Goal: Task Accomplishment & Management: Complete application form

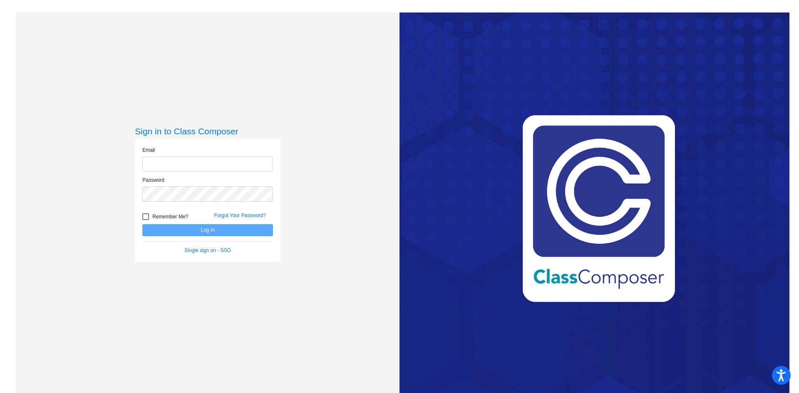
click at [203, 166] on input "email" at bounding box center [207, 163] width 131 height 15
type input "[EMAIL_ADDRESS][DOMAIN_NAME]"
click at [142, 224] on button "Log In" at bounding box center [207, 230] width 131 height 12
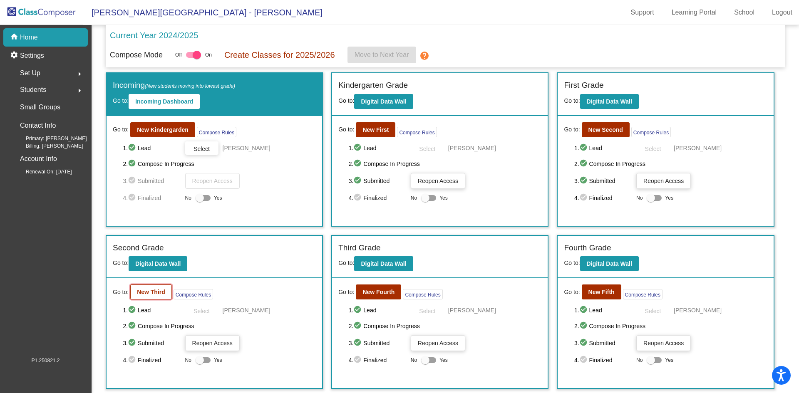
click at [161, 290] on b "New Third" at bounding box center [151, 292] width 28 height 7
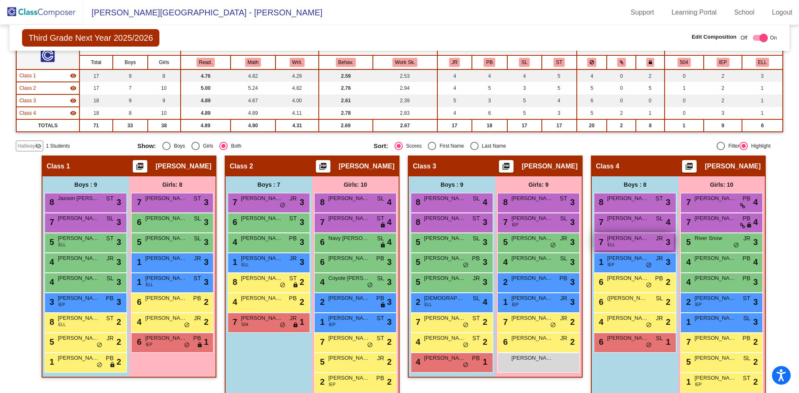
scroll to position [78, 0]
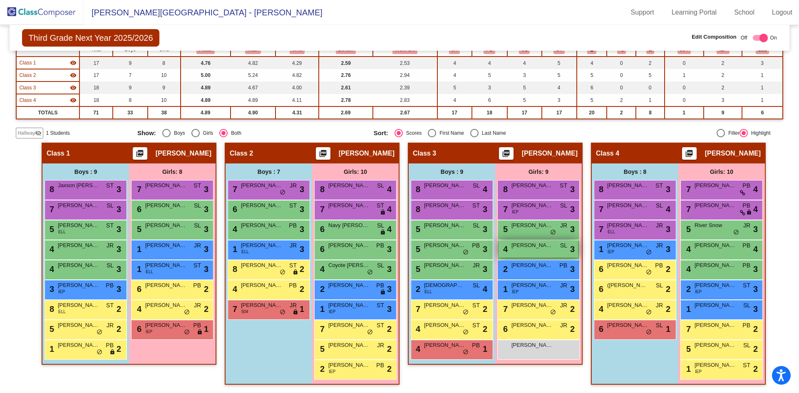
click at [540, 252] on div "4 [PERSON_NAME] SL lock do_not_disturb_alt 3" at bounding box center [537, 248] width 79 height 17
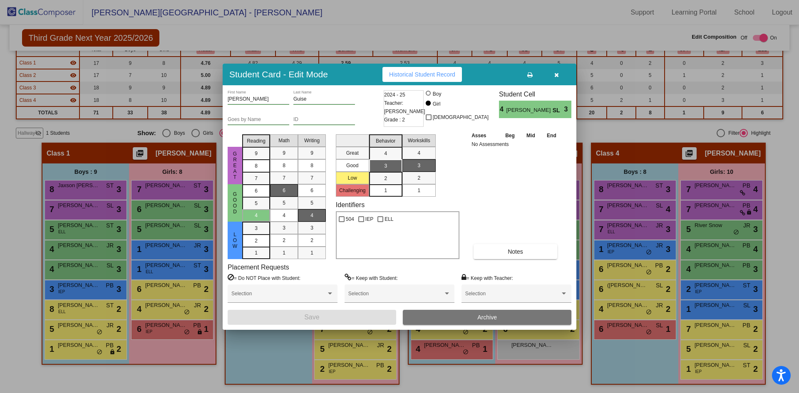
click at [493, 317] on span "Archive" at bounding box center [487, 317] width 20 height 7
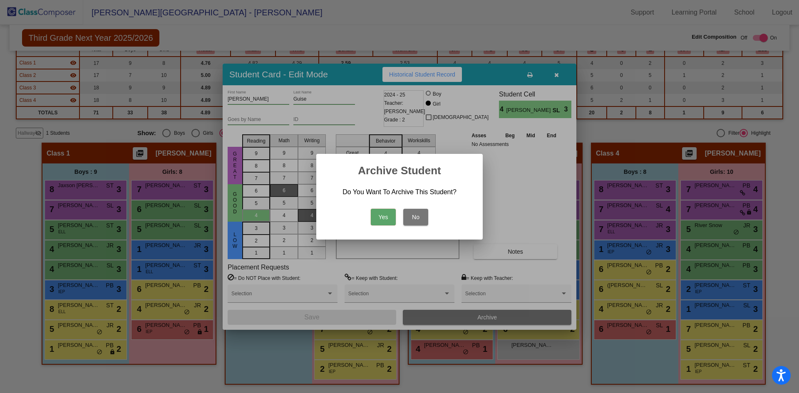
click at [380, 218] on button "Yes" at bounding box center [383, 217] width 25 height 17
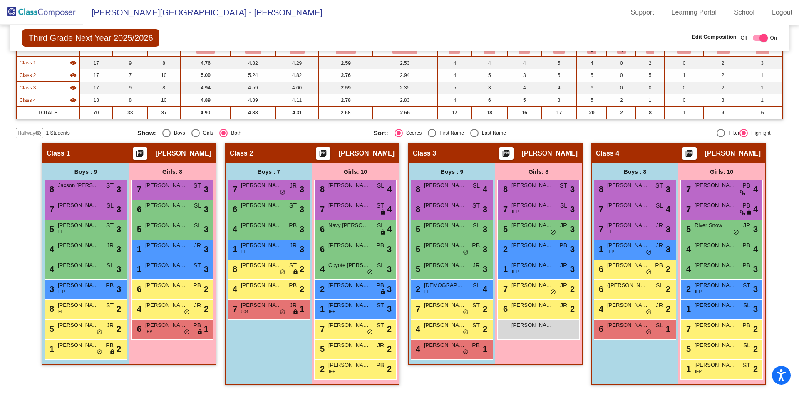
click at [39, 134] on mat-icon "visibility_off" at bounding box center [38, 133] width 7 height 7
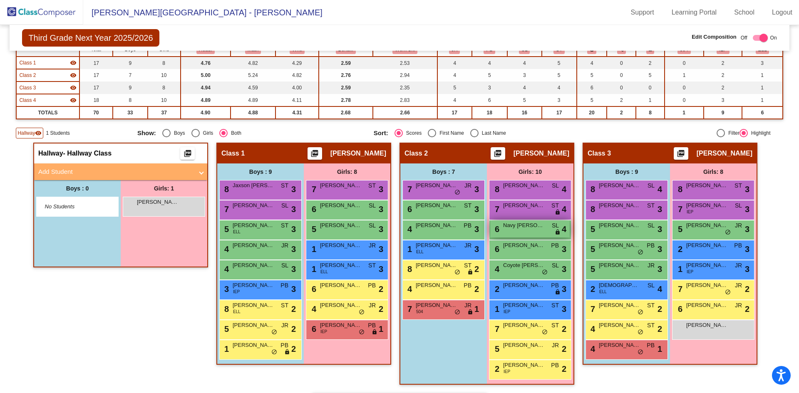
scroll to position [120, 0]
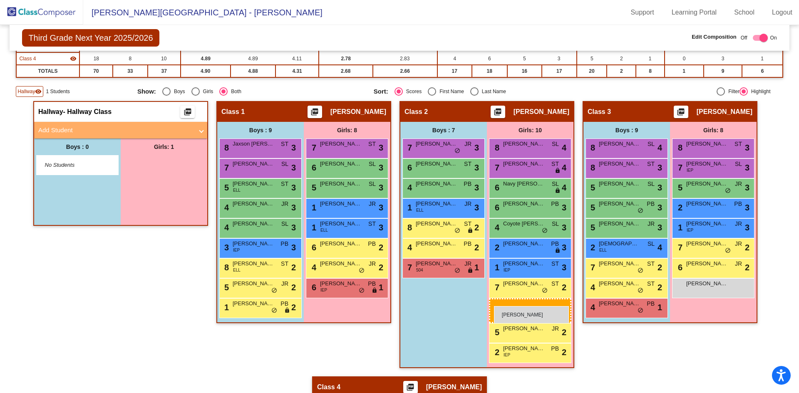
drag, startPoint x: 159, startPoint y: 163, endPoint x: 494, endPoint y: 306, distance: 364.8
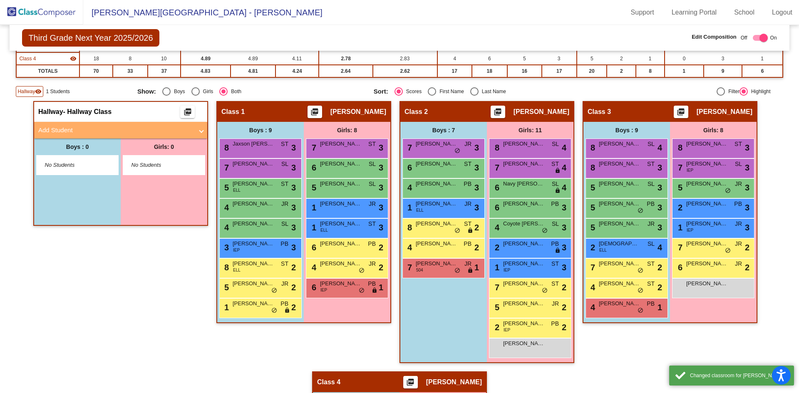
click at [78, 124] on mat-expansion-panel-header "Add Student" at bounding box center [120, 130] width 173 height 17
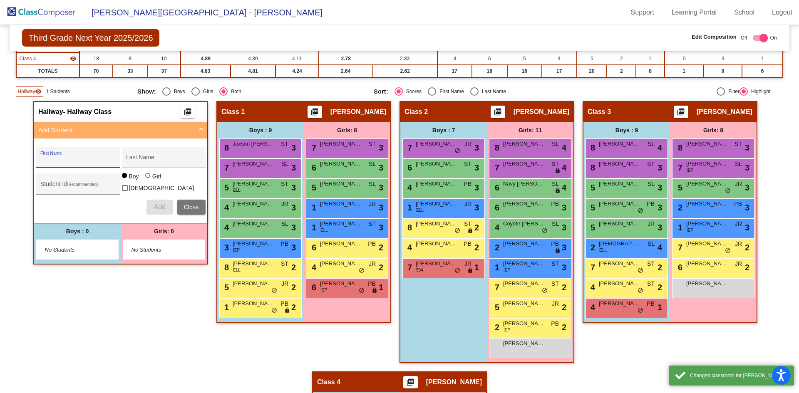
click at [82, 159] on input "First Name" at bounding box center [77, 160] width 75 height 7
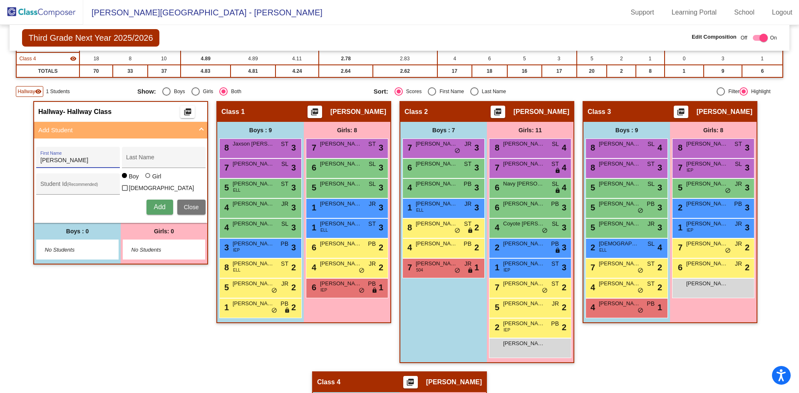
type input "[PERSON_NAME]"
click at [154, 205] on span "Add" at bounding box center [160, 206] width 12 height 7
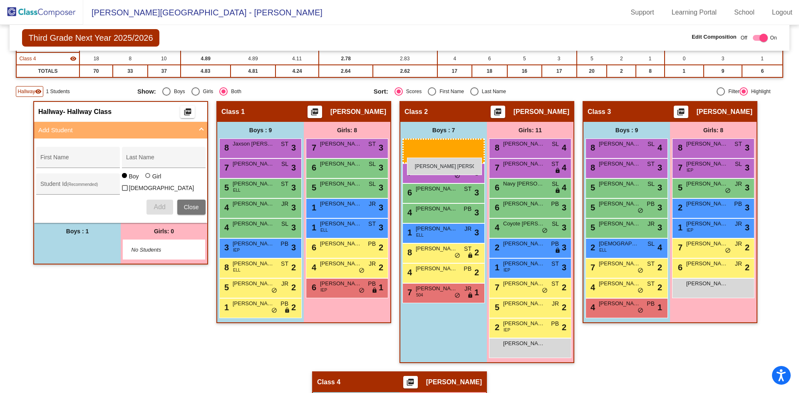
drag, startPoint x: 100, startPoint y: 248, endPoint x: 407, endPoint y: 158, distance: 320.1
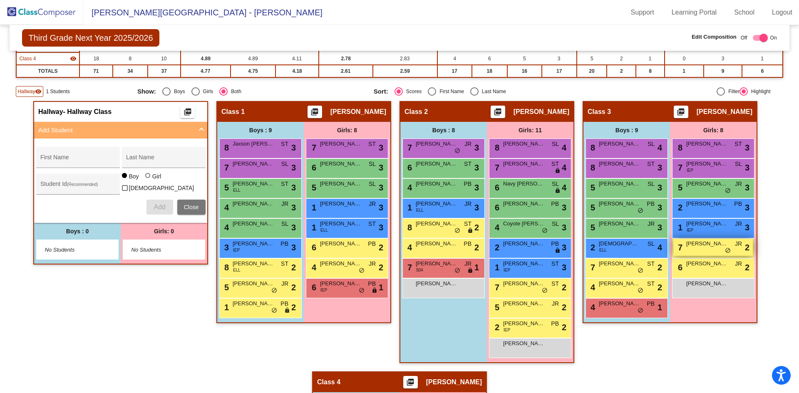
click at [712, 251] on div "7 [PERSON_NAME] JR lock do_not_disturb_alt 2" at bounding box center [712, 247] width 79 height 17
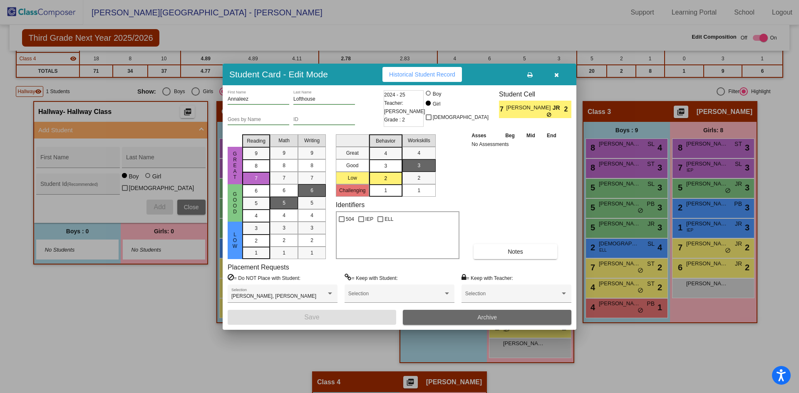
click at [446, 319] on button "Archive" at bounding box center [487, 317] width 169 height 15
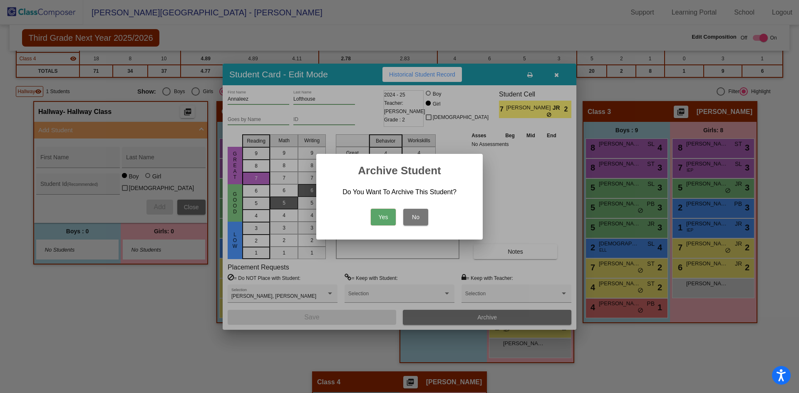
click at [388, 216] on button "Yes" at bounding box center [383, 217] width 25 height 17
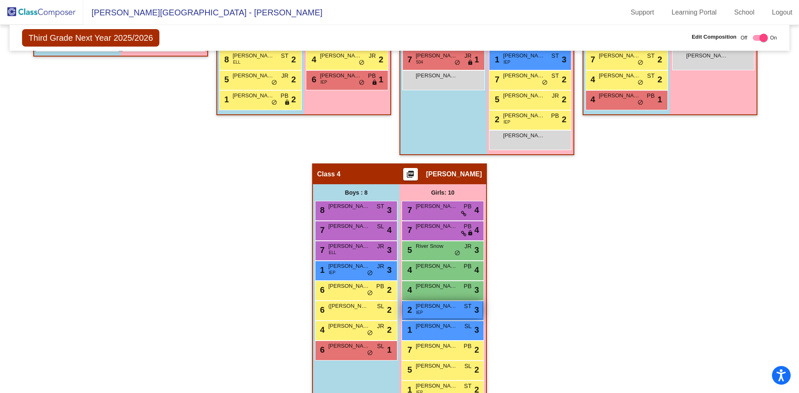
scroll to position [349, 0]
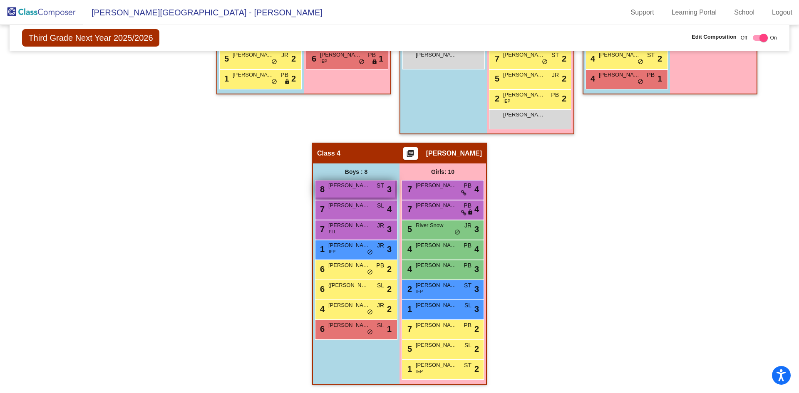
click at [331, 188] on span "[PERSON_NAME]" at bounding box center [349, 185] width 42 height 8
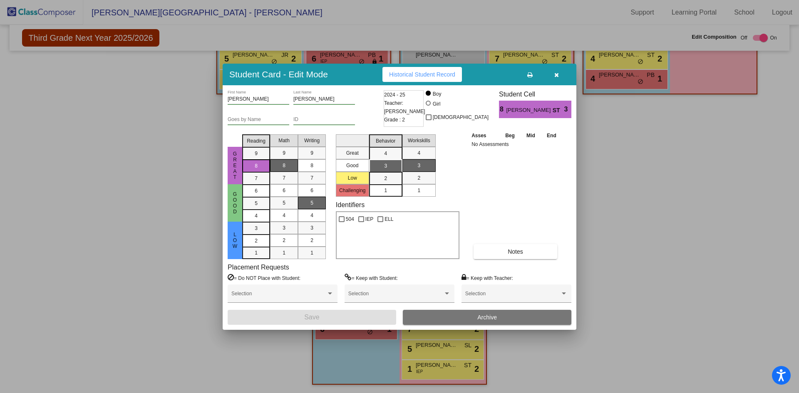
click at [556, 73] on icon "button" at bounding box center [556, 75] width 5 height 6
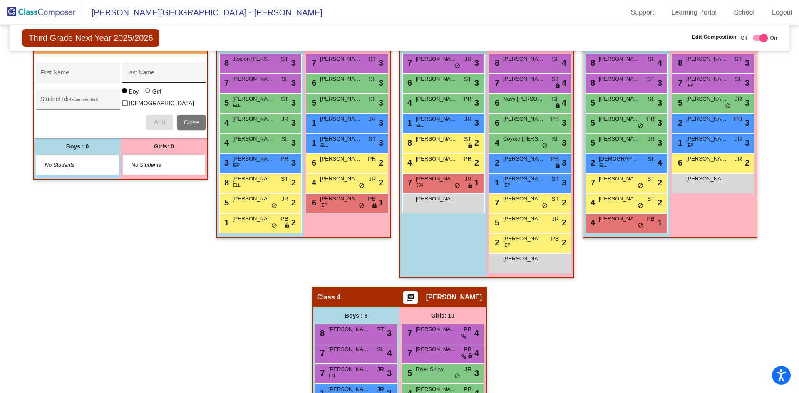
scroll to position [141, 0]
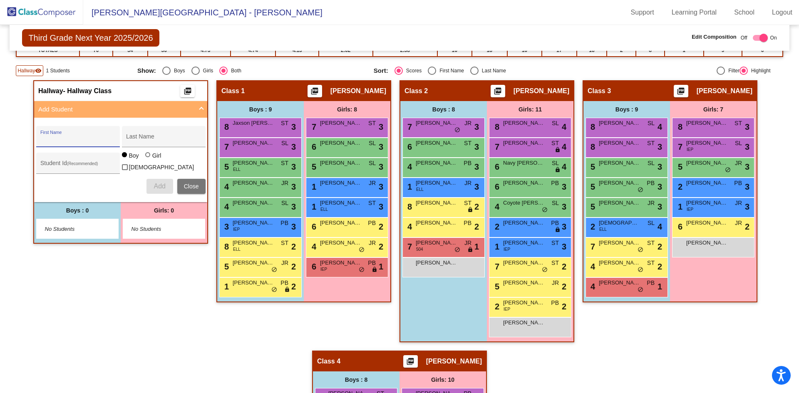
click at [108, 142] on input "First Name" at bounding box center [77, 139] width 75 height 7
type input "Tallia"
click at [136, 133] on div "Last Name" at bounding box center [163, 139] width 75 height 17
type input "[PERSON_NAME]"
click at [145, 159] on div at bounding box center [148, 155] width 7 height 7
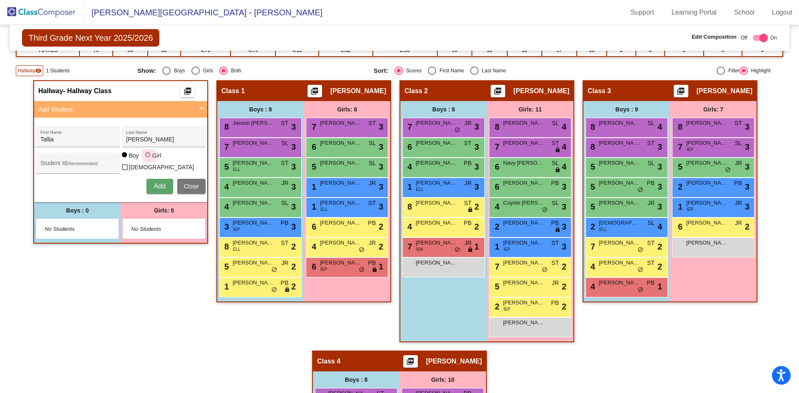
click at [148, 159] on input "Girl" at bounding box center [148, 159] width 0 height 0
radio input "true"
click at [161, 190] on button "Add" at bounding box center [159, 186] width 27 height 15
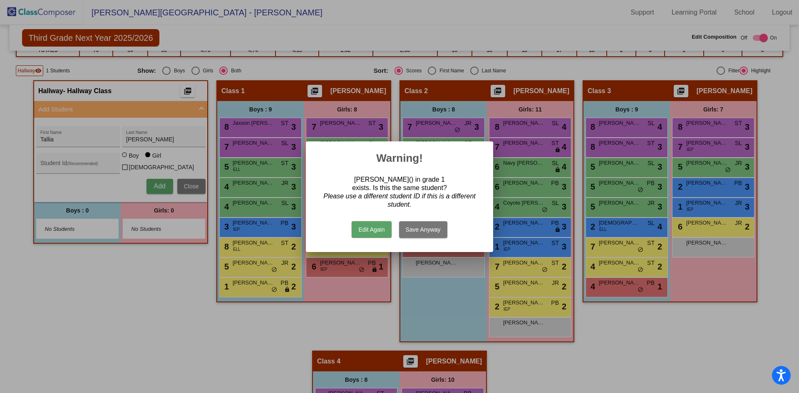
click at [419, 230] on button "Save Anyway" at bounding box center [423, 229] width 48 height 17
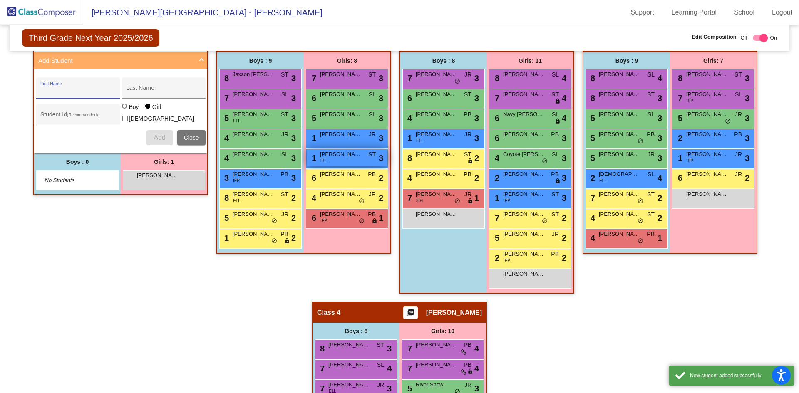
scroll to position [265, 0]
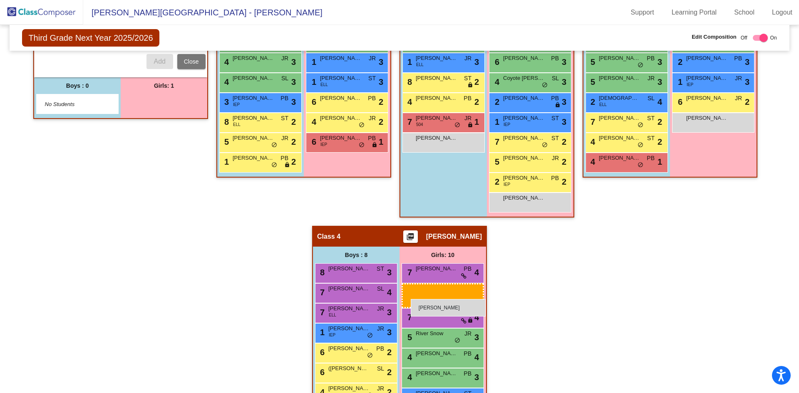
drag, startPoint x: 173, startPoint y: 98, endPoint x: 411, endPoint y: 299, distance: 311.5
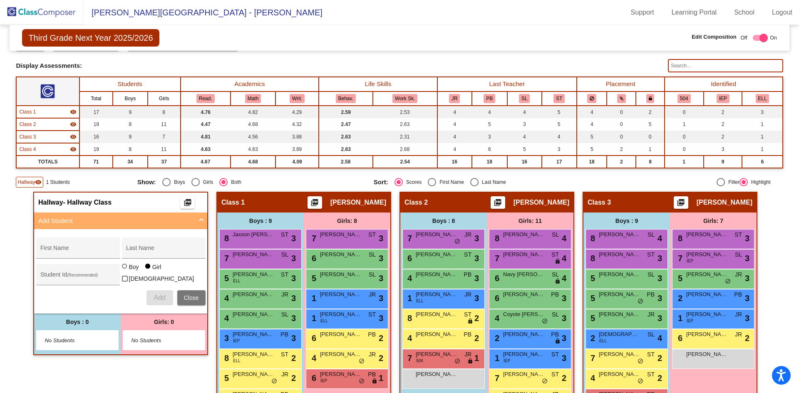
scroll to position [0, 0]
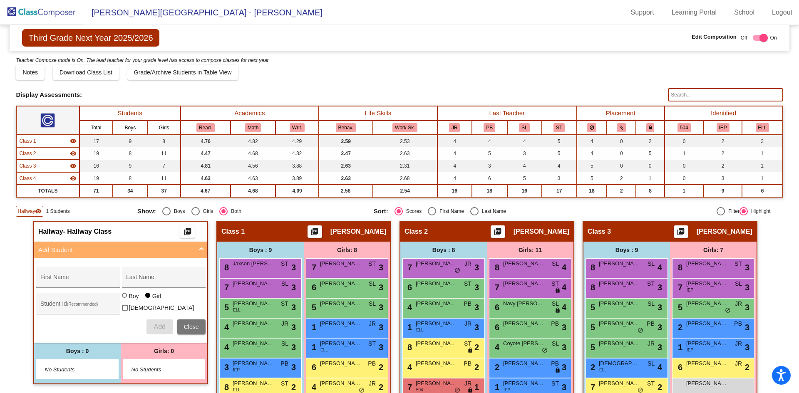
click at [598, 81] on div "Display Scores for Years: [DATE] - [DATE] [DATE] - [DATE] Grade/Archive Student…" at bounding box center [399, 136] width 767 height 161
